Goal: Check status: Check status

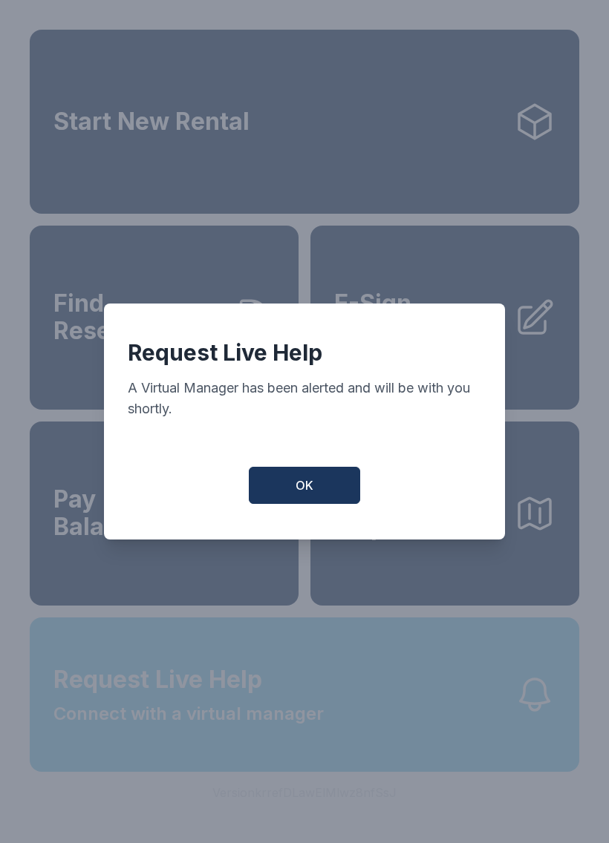
scroll to position [18, 0]
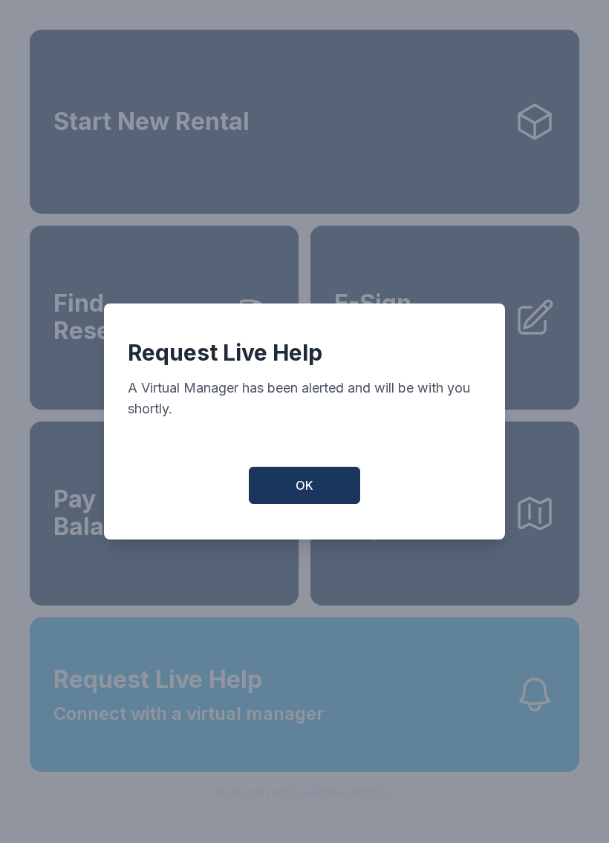
click at [290, 496] on button "OK" at bounding box center [304, 485] width 111 height 37
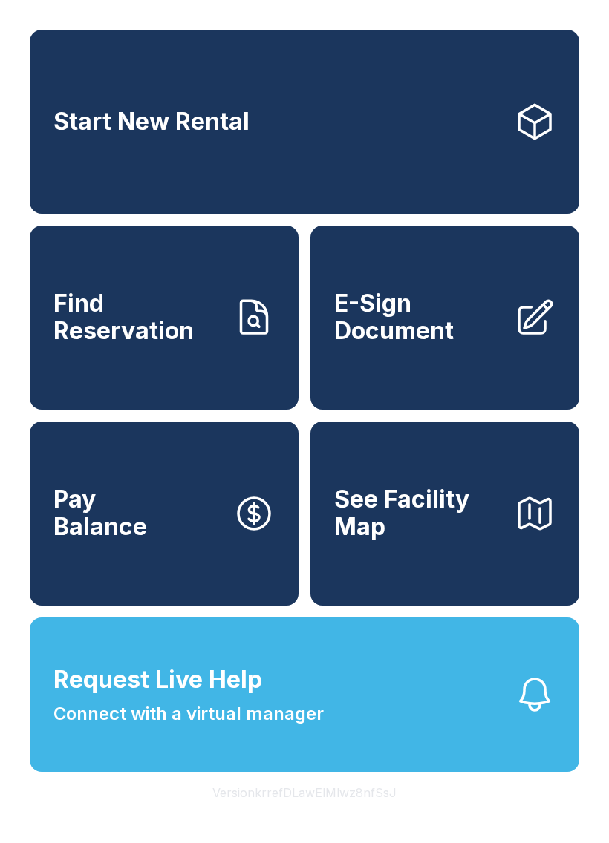
click at [199, 347] on link "Find Reservation" at bounding box center [164, 318] width 269 height 184
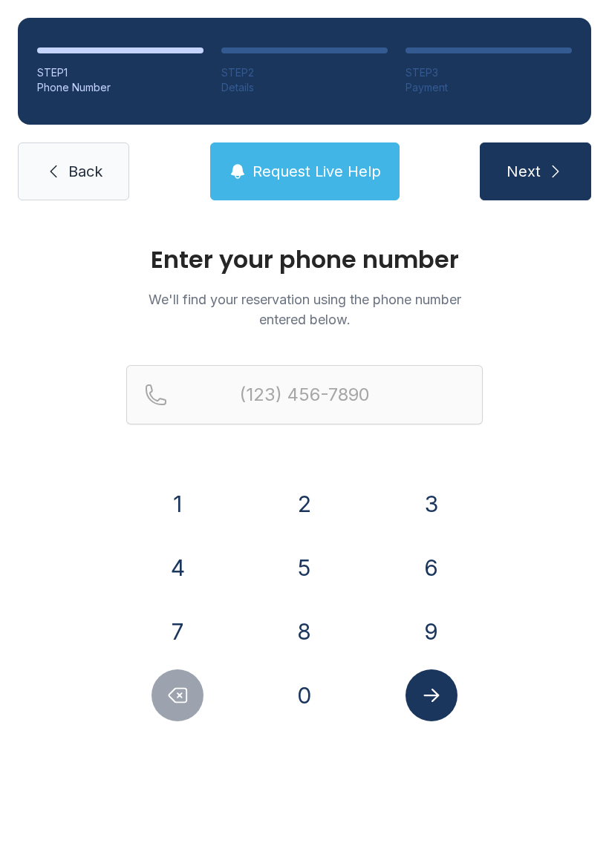
click at [309, 502] on button "2" at bounding box center [304, 504] width 52 height 52
click at [311, 700] on button "0" at bounding box center [304, 696] width 52 height 52
click at [304, 630] on button "8" at bounding box center [304, 632] width 52 height 52
click at [307, 559] on button "5" at bounding box center [304, 568] width 52 height 52
click at [445, 634] on button "9" at bounding box center [431, 632] width 52 height 52
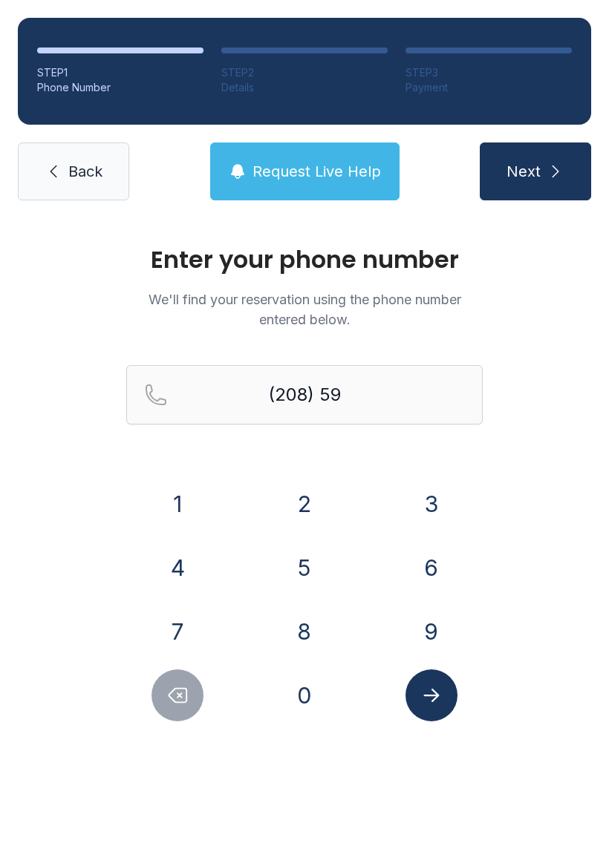
click at [444, 633] on button "9" at bounding box center [431, 632] width 52 height 52
click at [311, 557] on button "5" at bounding box center [304, 568] width 52 height 52
click at [315, 692] on button "0" at bounding box center [304, 696] width 52 height 52
click at [316, 682] on button "0" at bounding box center [304, 696] width 52 height 52
click at [314, 507] on button "2" at bounding box center [304, 504] width 52 height 52
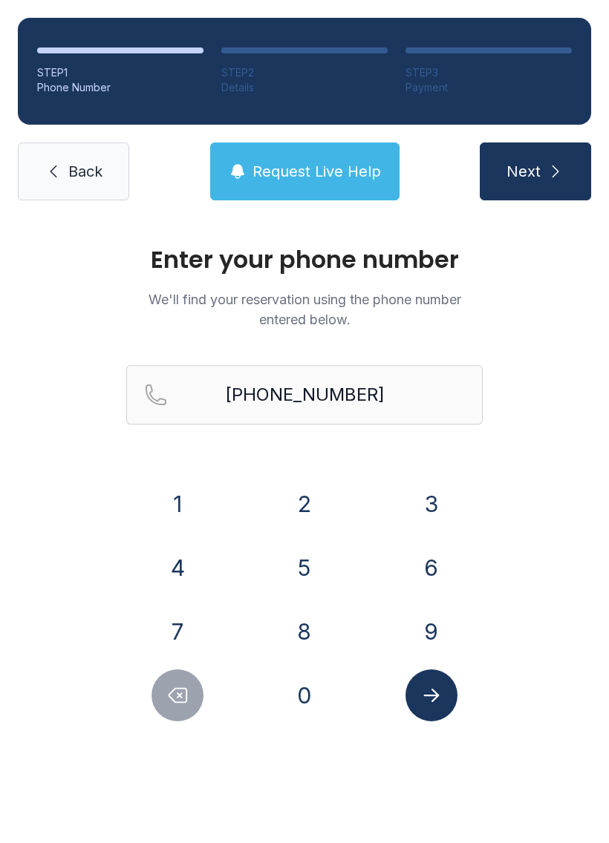
click at [441, 690] on icon "Submit lookup form" at bounding box center [431, 696] width 22 height 22
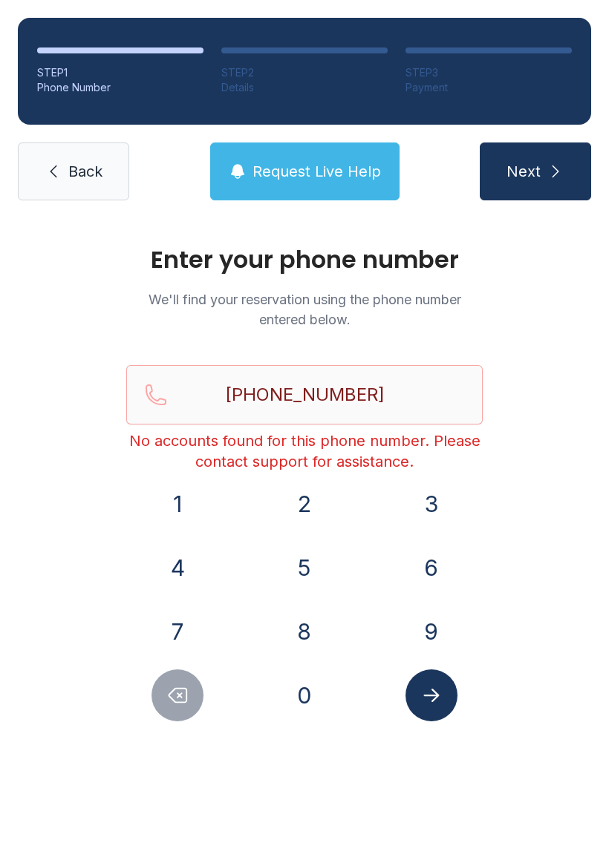
click at [337, 153] on button "Request Live Help" at bounding box center [304, 172] width 189 height 58
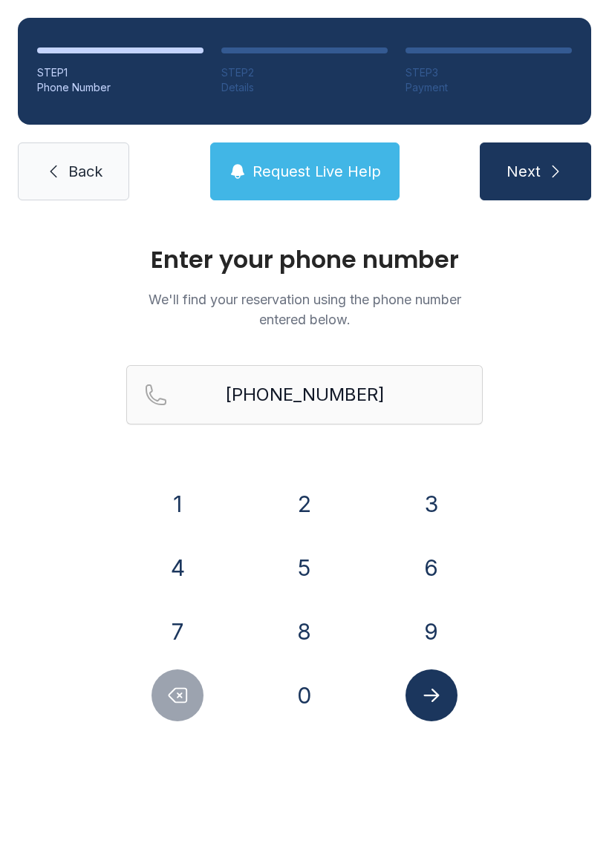
click at [344, 172] on span "Request Live Help" at bounding box center [316, 171] width 128 height 21
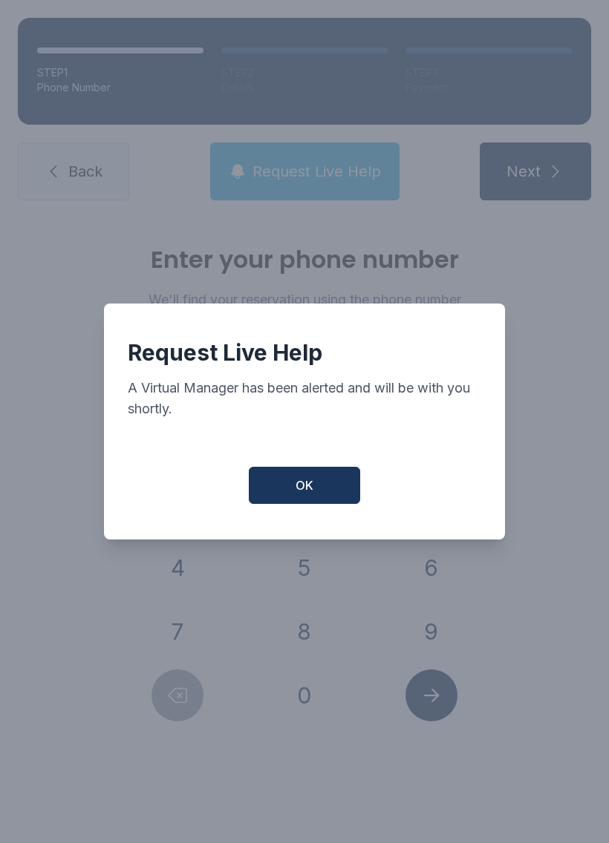
click at [301, 494] on span "OK" at bounding box center [304, 486] width 18 height 18
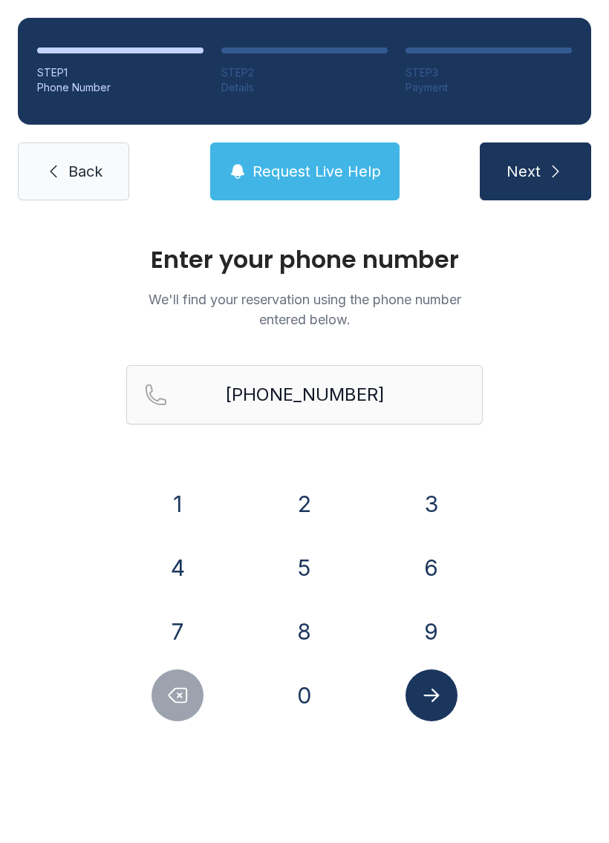
click at [491, 243] on div "Enter your phone number We'll find your reservation using the phone number ente…" at bounding box center [304, 499] width 609 height 563
click at [177, 696] on icon "Delete number" at bounding box center [177, 696] width 22 height 22
click at [192, 695] on button "Delete number" at bounding box center [177, 696] width 52 height 52
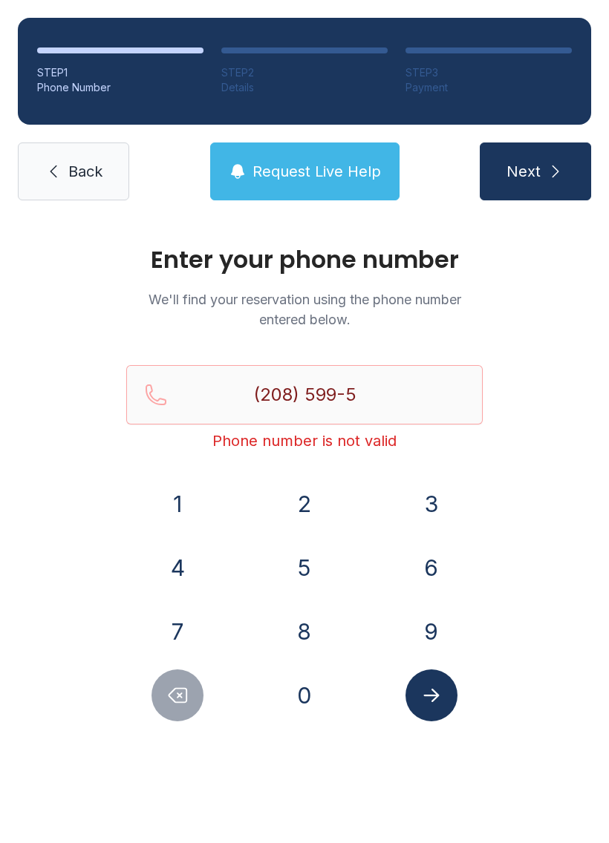
click at [192, 695] on button "Delete number" at bounding box center [177, 696] width 52 height 52
click at [197, 699] on button "Delete number" at bounding box center [177, 696] width 52 height 52
click at [194, 695] on button "Delete number" at bounding box center [177, 696] width 52 height 52
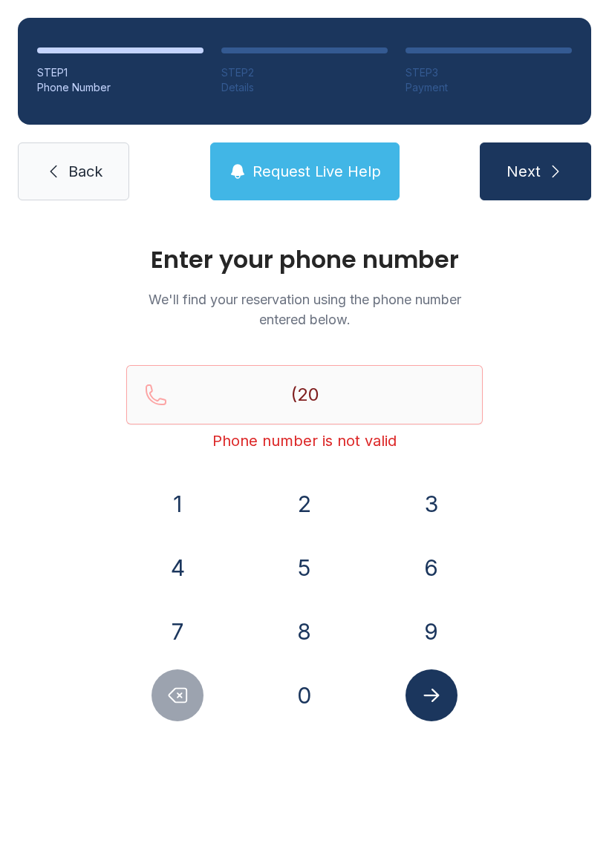
click at [186, 692] on icon "Delete number" at bounding box center [178, 696] width 18 height 14
type input "(2"
click at [186, 691] on icon "Delete number" at bounding box center [178, 696] width 18 height 14
click at [174, 690] on icon "Delete number" at bounding box center [178, 696] width 18 height 14
click at [436, 627] on button "9" at bounding box center [431, 632] width 52 height 52
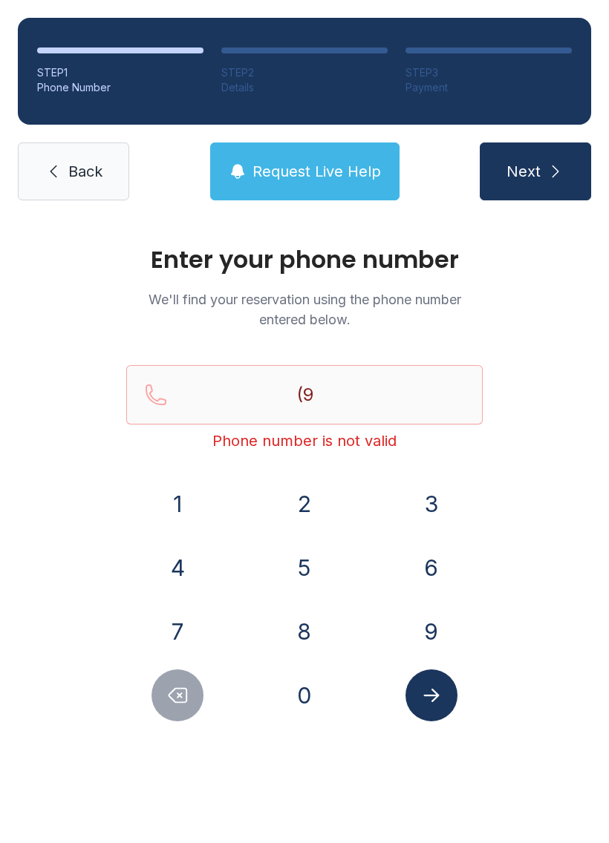
click at [195, 489] on button "1" at bounding box center [177, 504] width 52 height 52
click at [295, 489] on button "2" at bounding box center [304, 504] width 52 height 52
click at [312, 499] on button "2" at bounding box center [304, 504] width 52 height 52
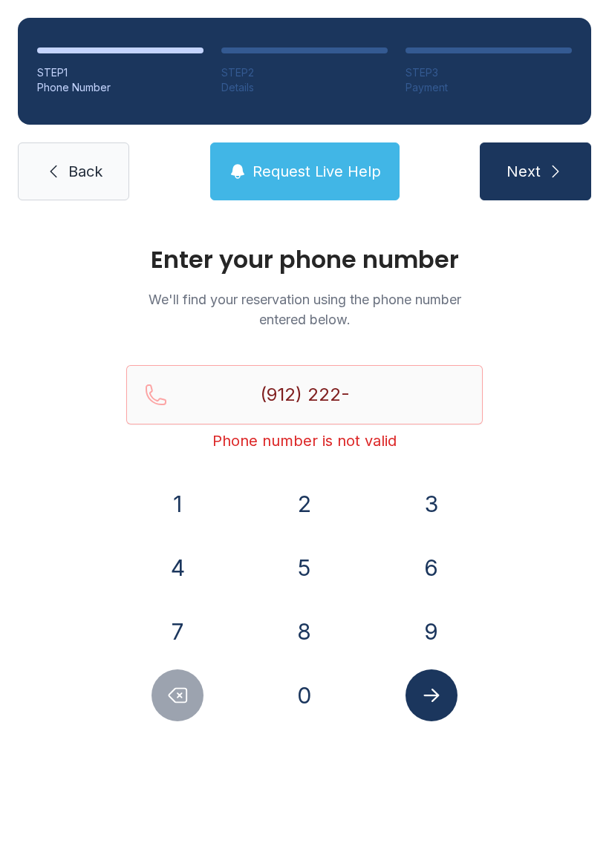
click at [186, 490] on button "1" at bounding box center [177, 504] width 52 height 52
click at [426, 622] on button "9" at bounding box center [431, 632] width 52 height 52
click at [307, 682] on button "0" at bounding box center [304, 696] width 52 height 52
type input "[PHONE_NUMBER]"
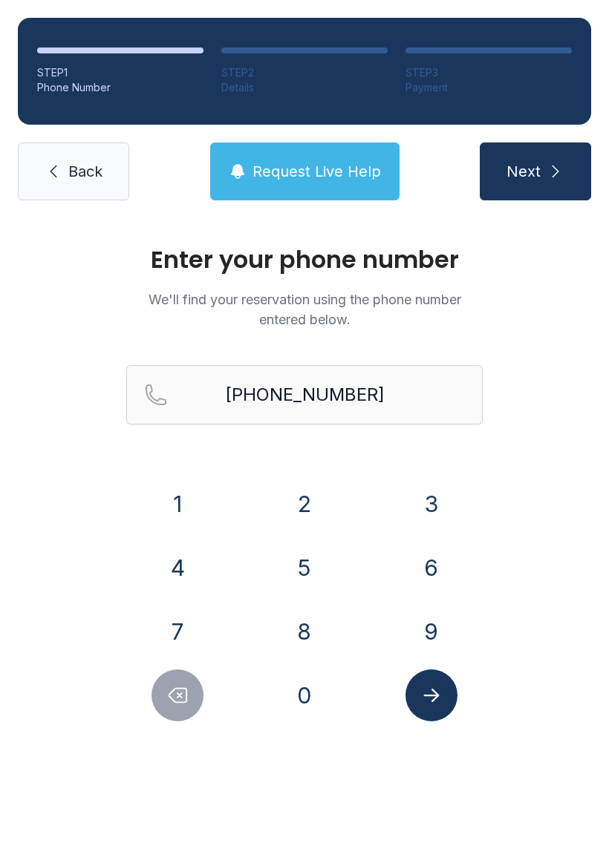
click at [437, 698] on icon "Submit lookup form" at bounding box center [431, 696] width 22 height 22
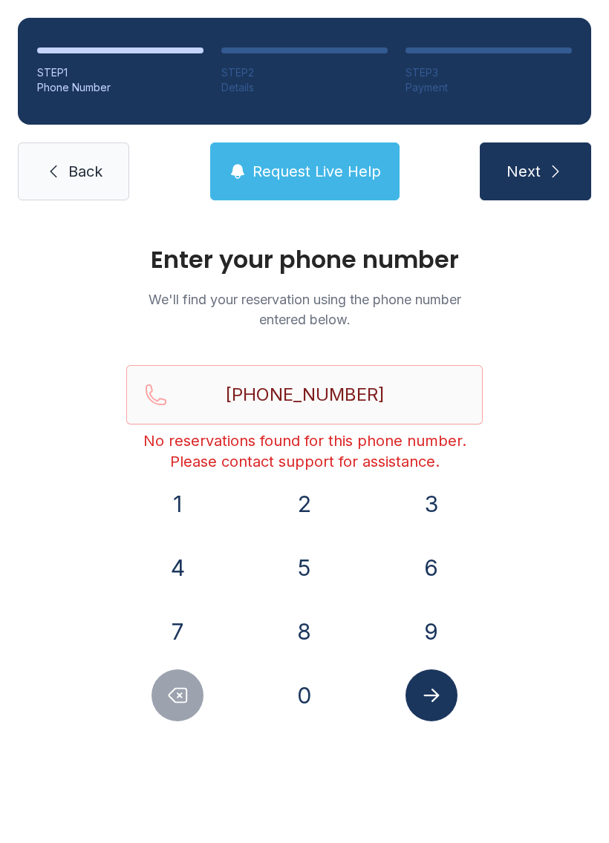
click at [316, 180] on span "Request Live Help" at bounding box center [316, 171] width 128 height 21
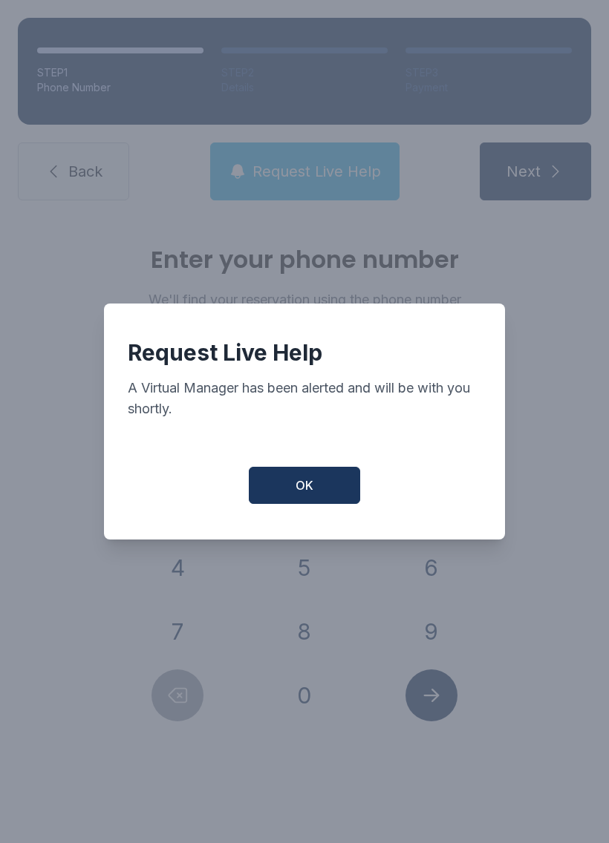
click at [321, 495] on button "OK" at bounding box center [304, 485] width 111 height 37
